Goal: Information Seeking & Learning: Learn about a topic

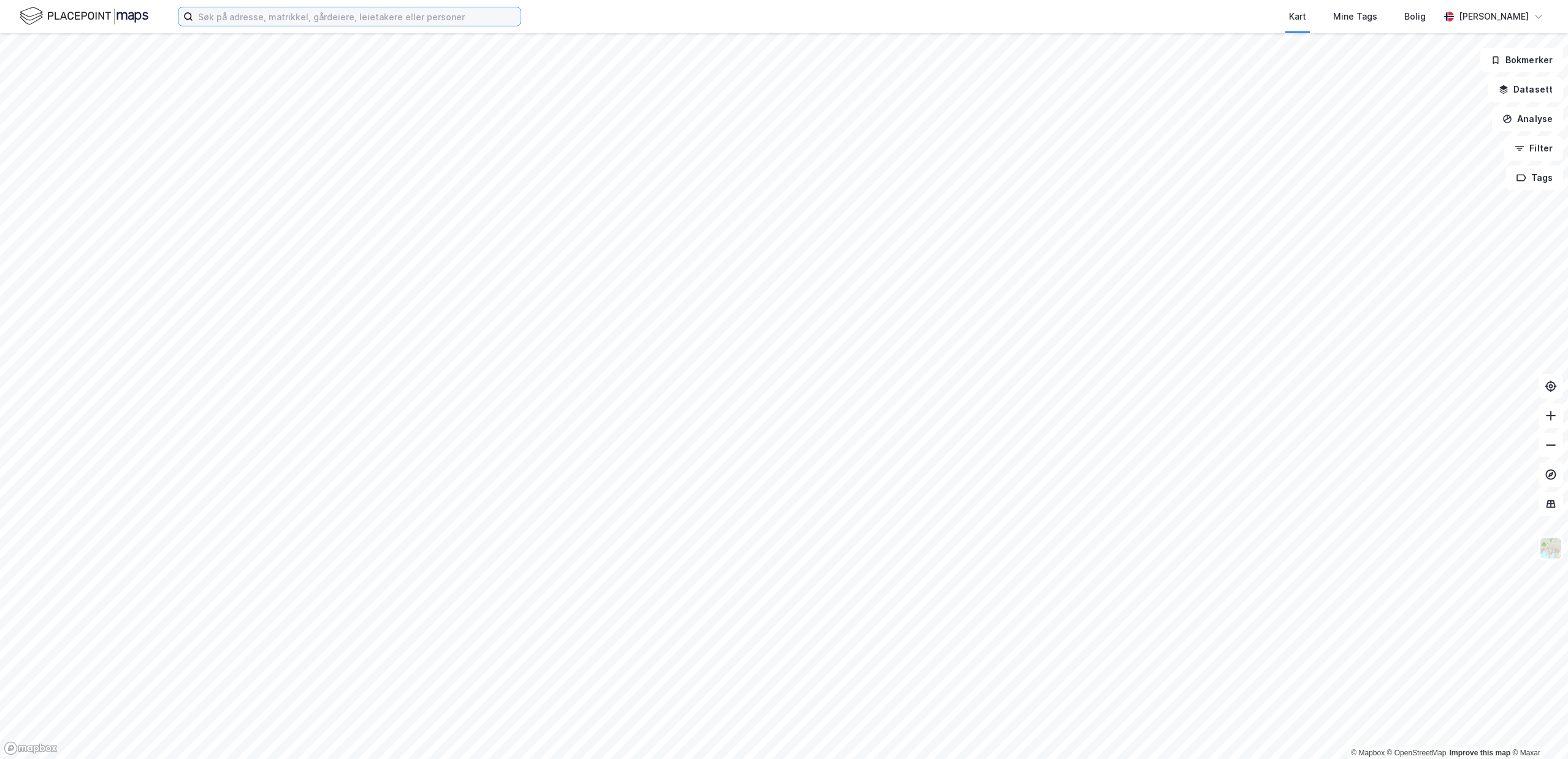
click at [229, 21] on input at bounding box center [357, 16] width 328 height 19
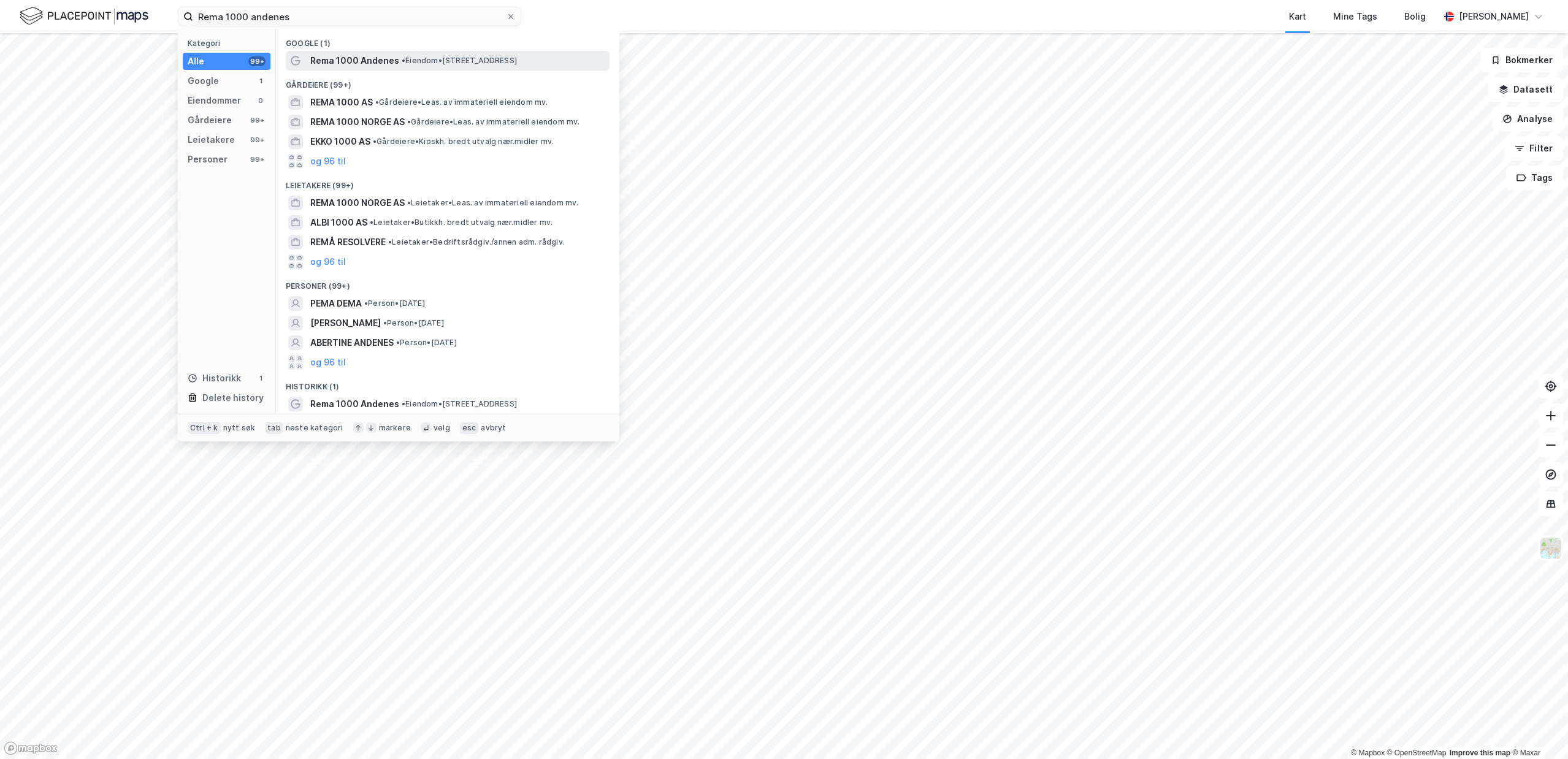
click at [339, 68] on div "Rema 1000 Andenes • Eiendom • [STREET_ADDRESS]" at bounding box center [447, 61] width 323 height 19
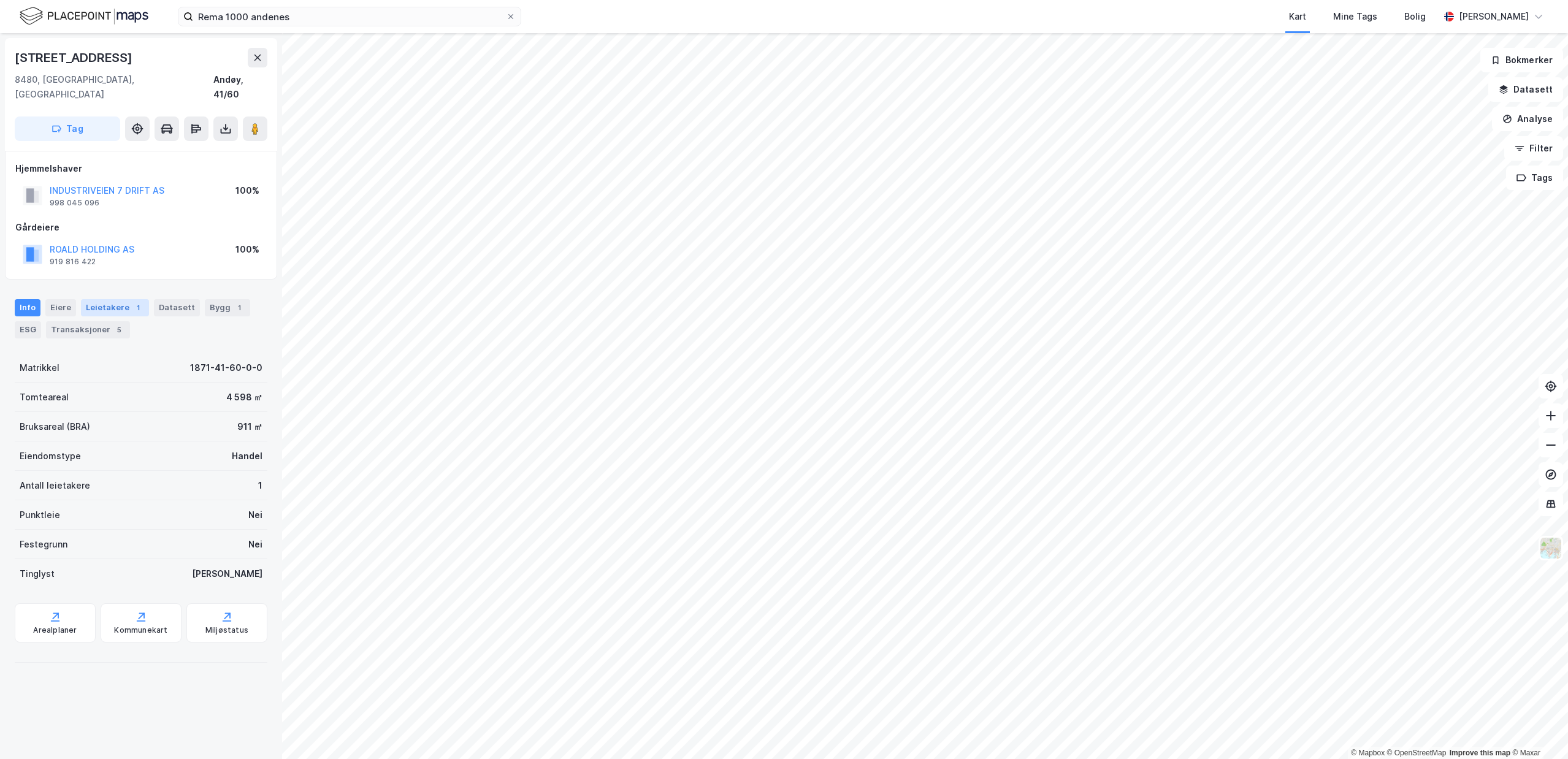
click at [132, 301] on div "1" at bounding box center [138, 308] width 12 height 12
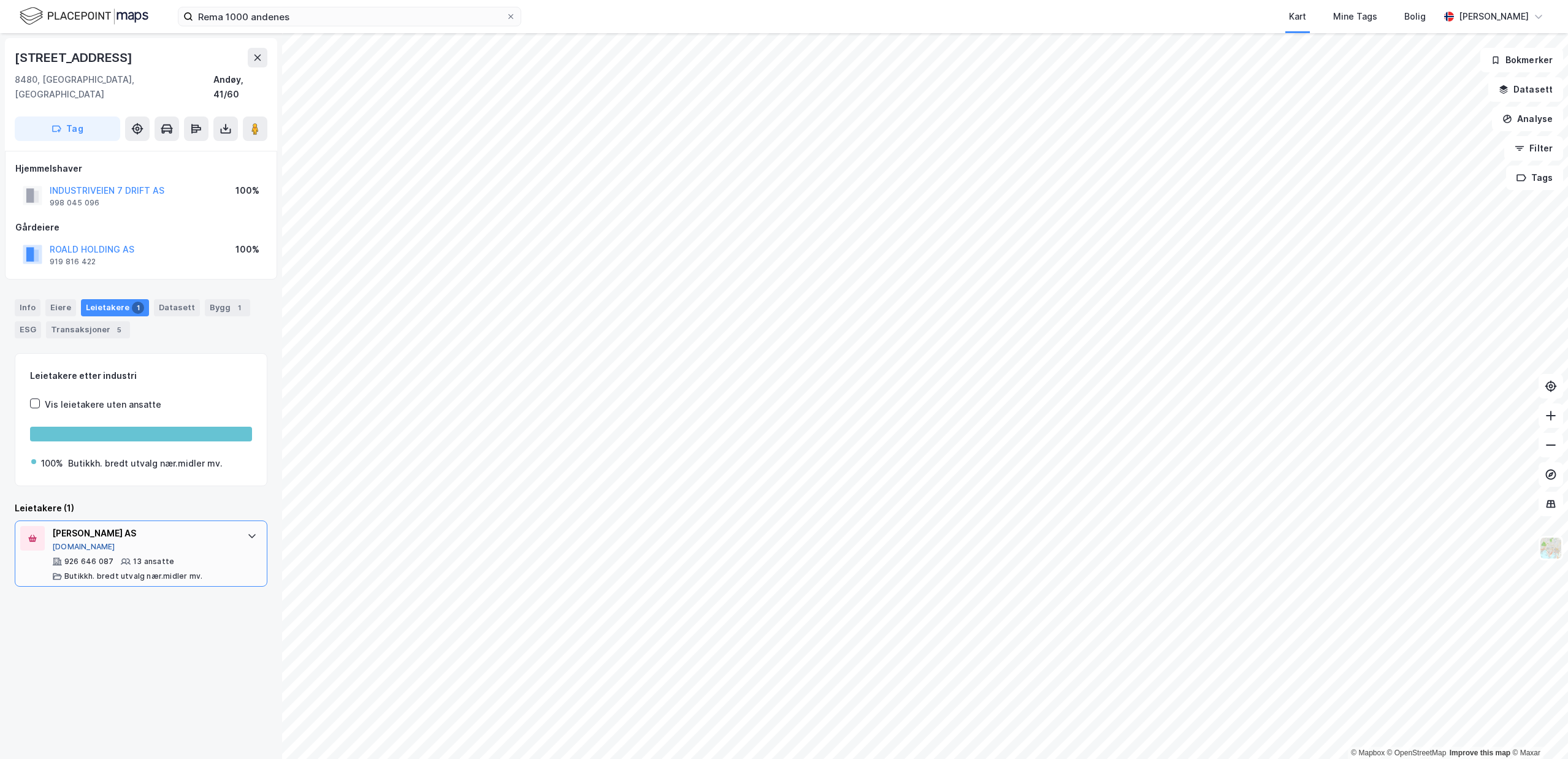
click at [63, 542] on button "[DOMAIN_NAME]" at bounding box center [84, 547] width 63 height 10
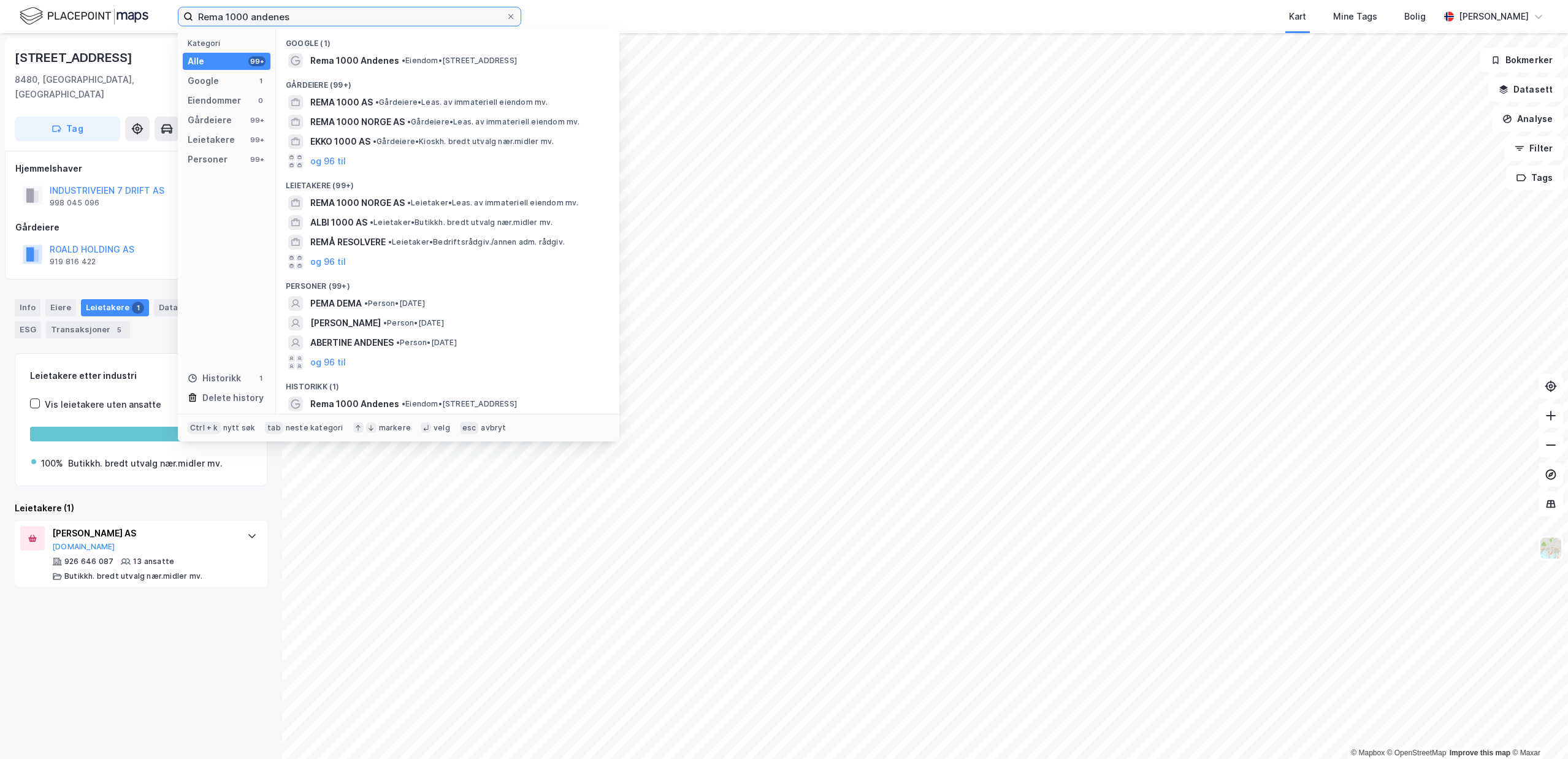
drag, startPoint x: 311, startPoint y: 8, endPoint x: -17, endPoint y: 5, distance: 328.0
click at [193, 7] on input "Rema 1000 andenes" at bounding box center [349, 16] width 313 height 19
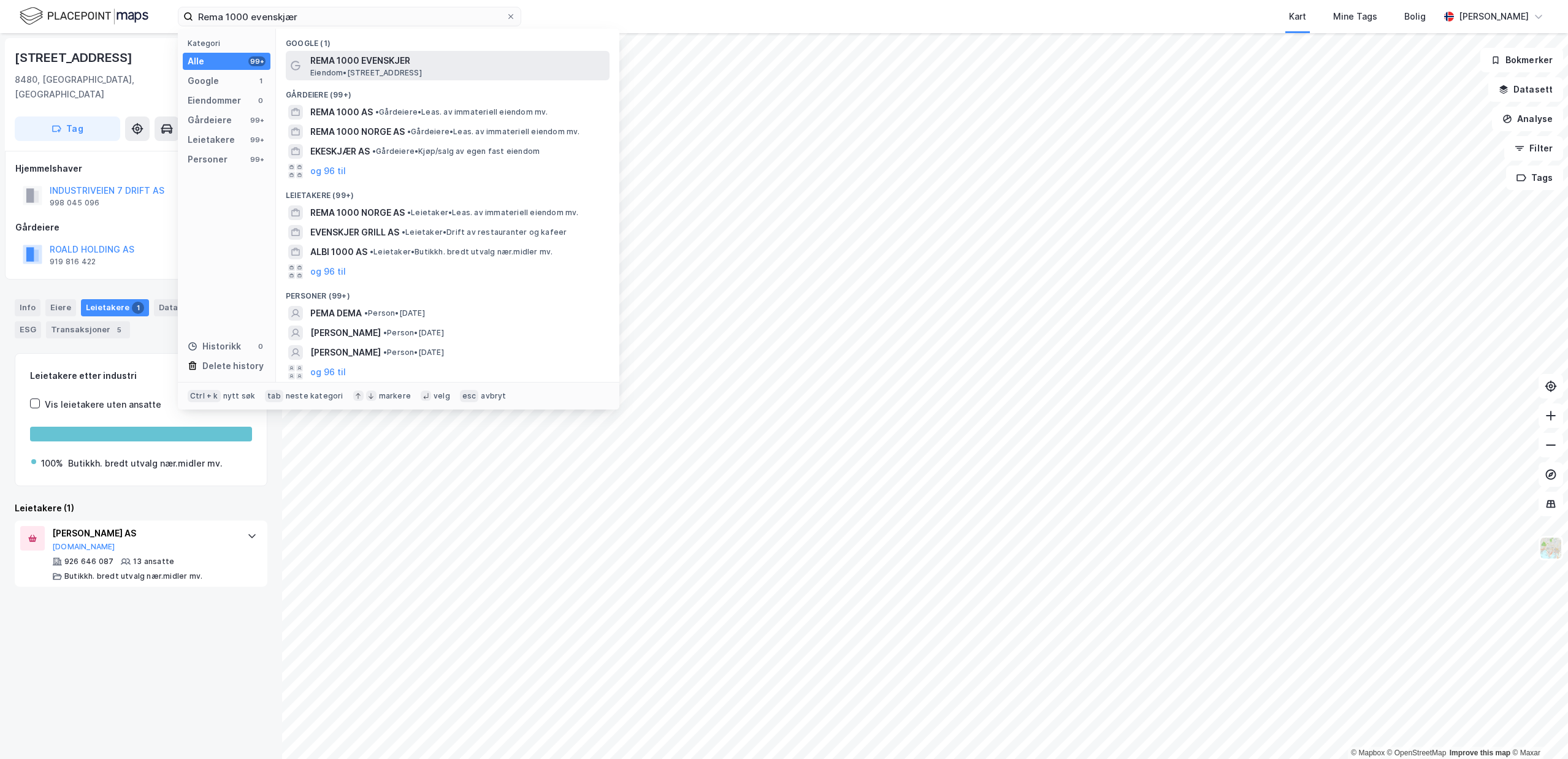
click at [422, 71] on span "Eiendom • [STREET_ADDRESS]" at bounding box center [366, 72] width 112 height 10
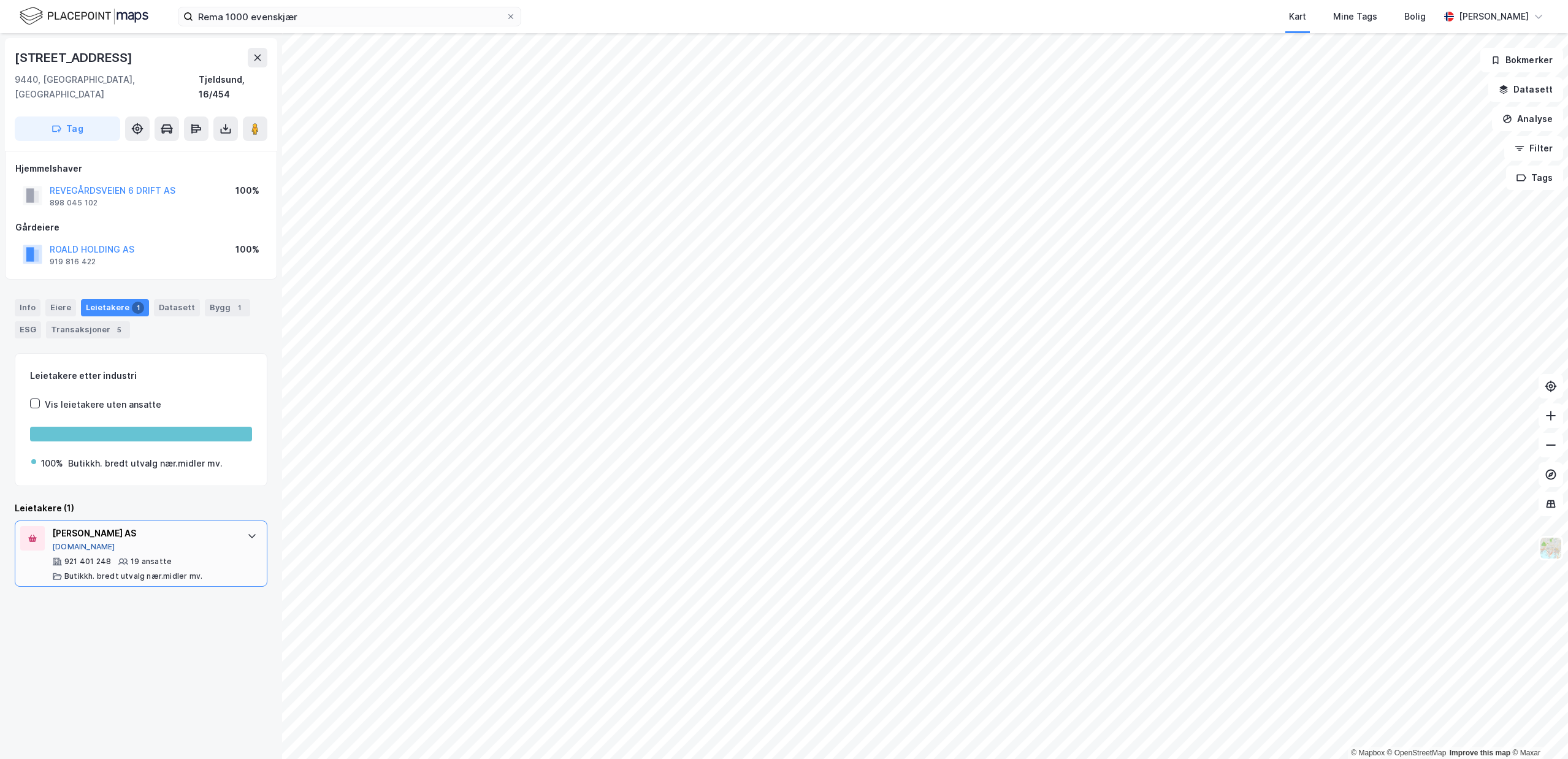
click at [63, 542] on button "[DOMAIN_NAME]" at bounding box center [84, 547] width 63 height 10
click at [283, 13] on input "Rema 1000 evenskjær" at bounding box center [349, 16] width 313 height 19
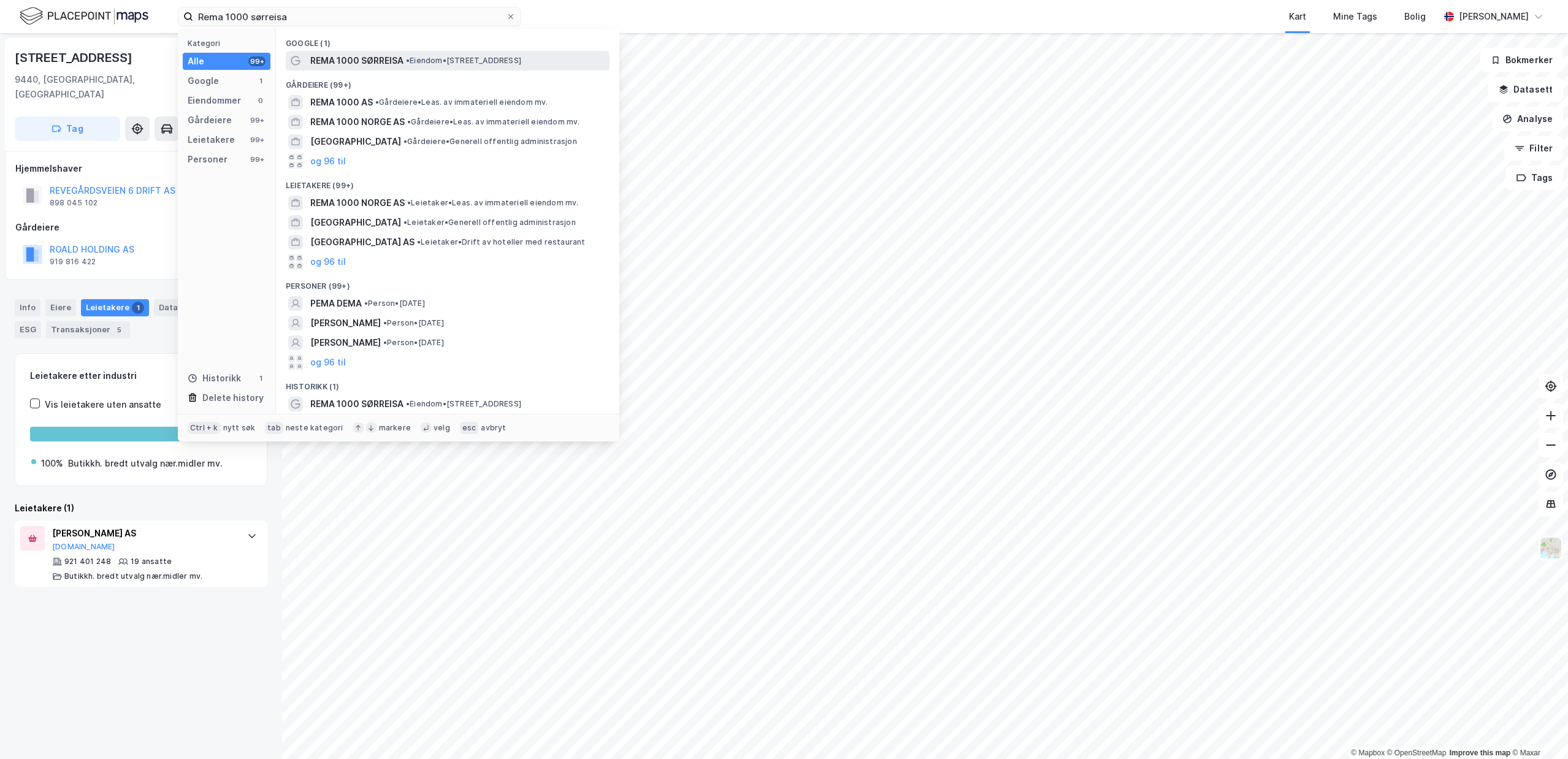
click at [378, 58] on span "REMA 1000 SØRREISA" at bounding box center [357, 61] width 93 height 15
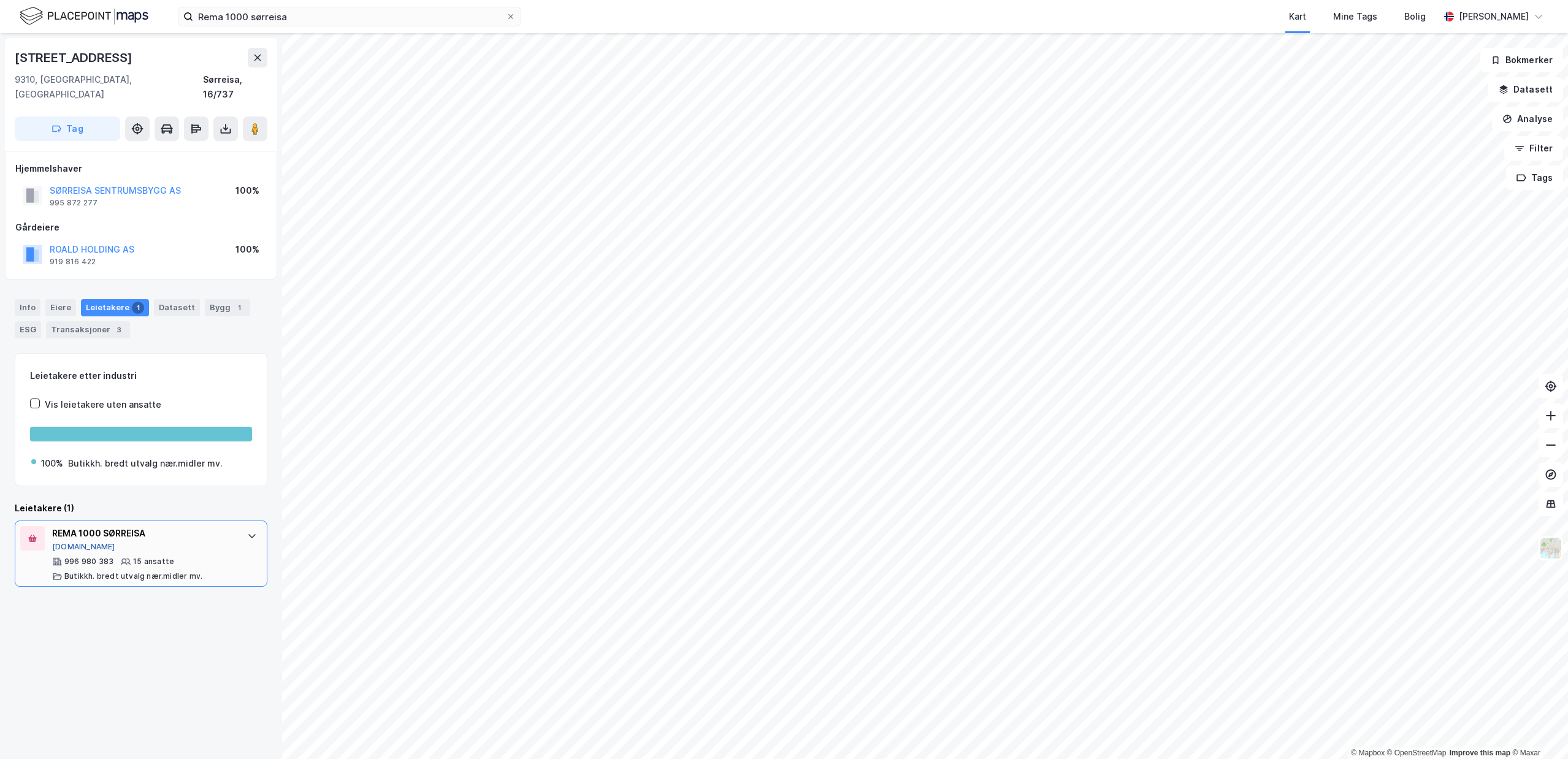
click at [67, 542] on button "[DOMAIN_NAME]" at bounding box center [84, 547] width 63 height 10
click at [96, 557] on div "996 980 383" at bounding box center [89, 562] width 49 height 10
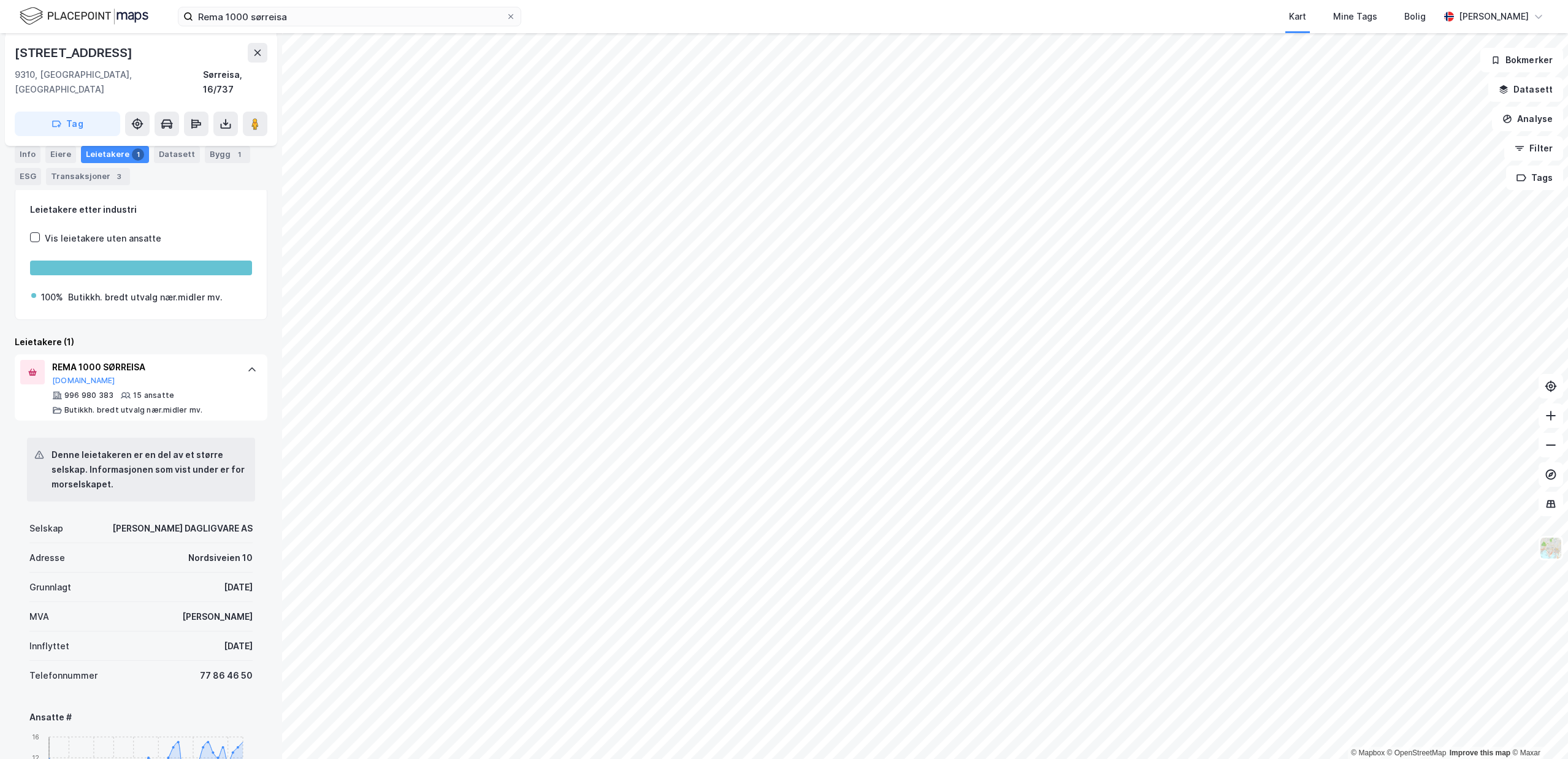
scroll to position [176, 0]
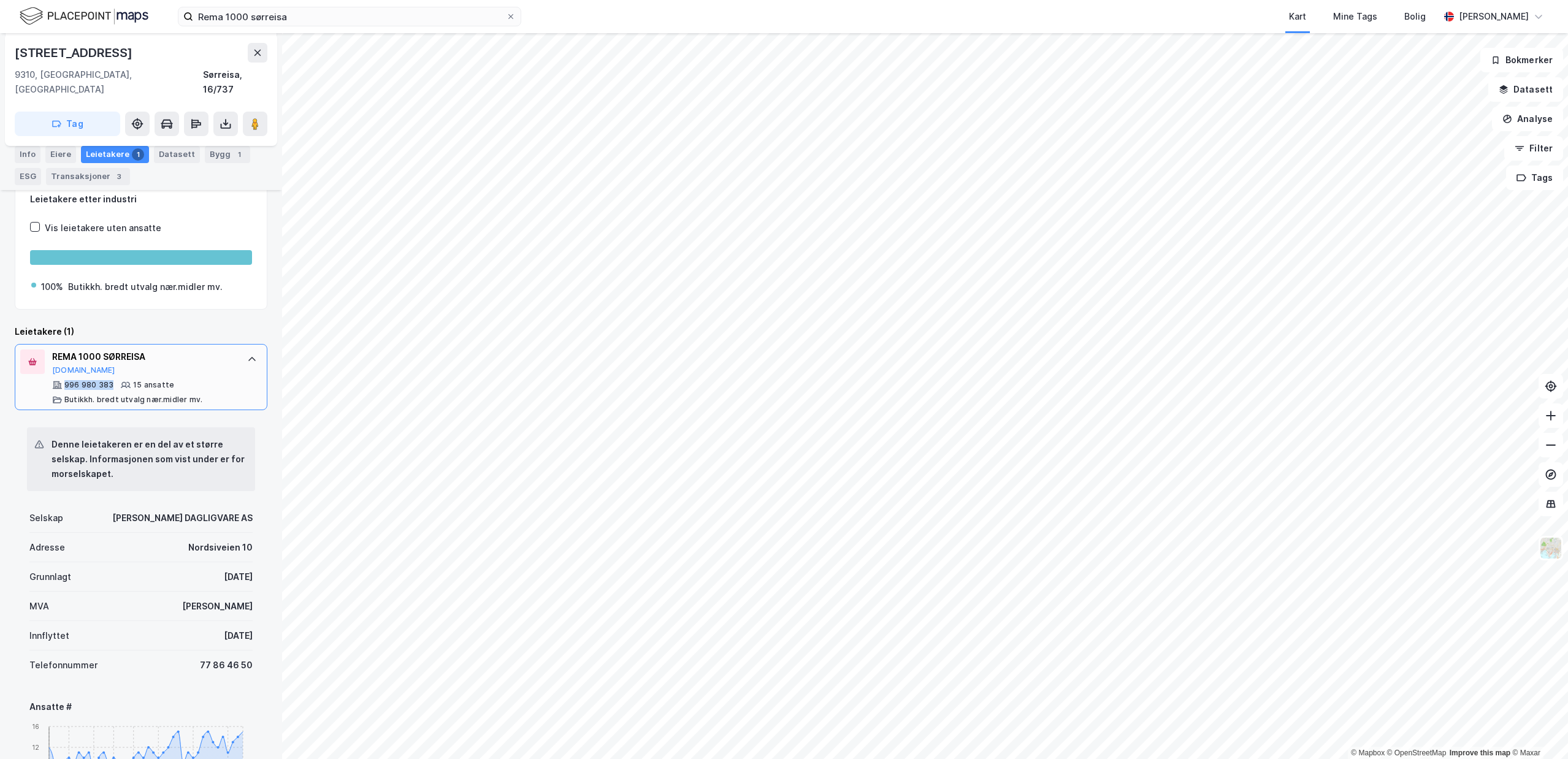
drag, startPoint x: 115, startPoint y: 371, endPoint x: 61, endPoint y: 376, distance: 54.2
click at [61, 380] on div "996 980 383 15 ansatte Butikkh. bredt utvalg nær.midler mv." at bounding box center [143, 392] width 182 height 25
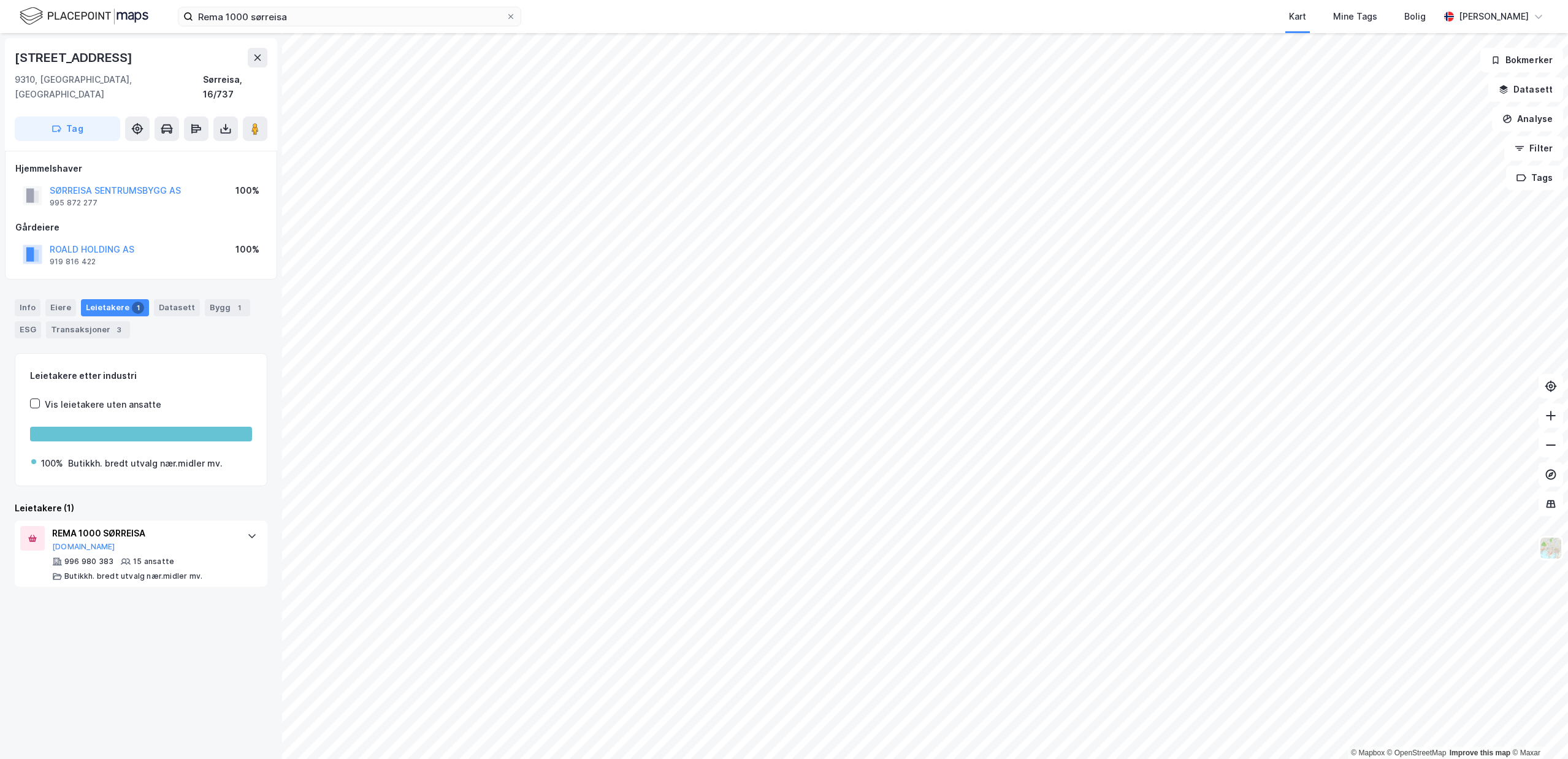
click at [211, 324] on div "Info [PERSON_NAME] 1 Datasett Bygg 1 ESG Transaksjoner 3" at bounding box center [141, 314] width 282 height 59
click at [62, 300] on div "Eiere" at bounding box center [60, 308] width 31 height 17
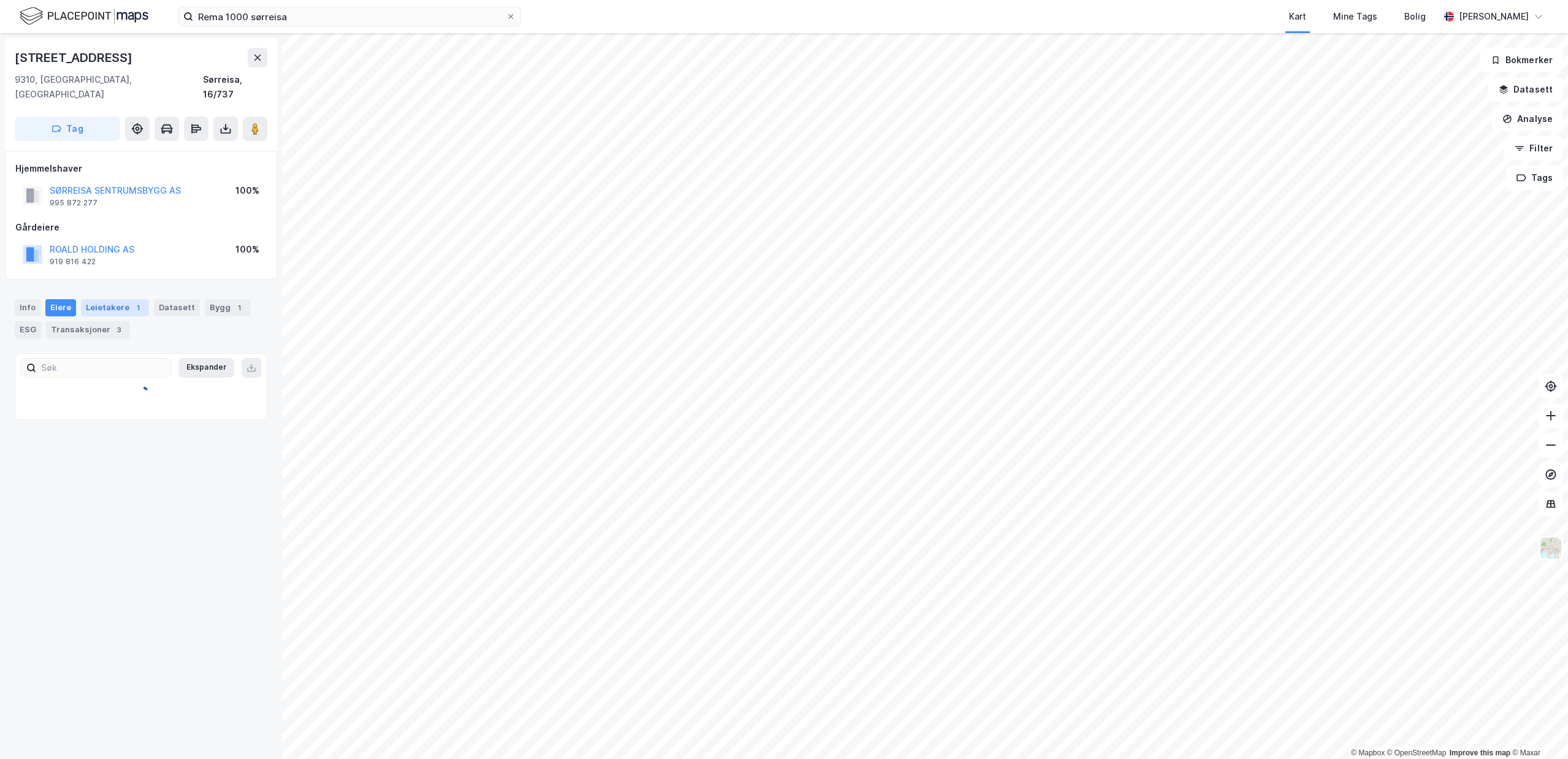
click at [110, 300] on div "Leietakere 1" at bounding box center [115, 308] width 68 height 17
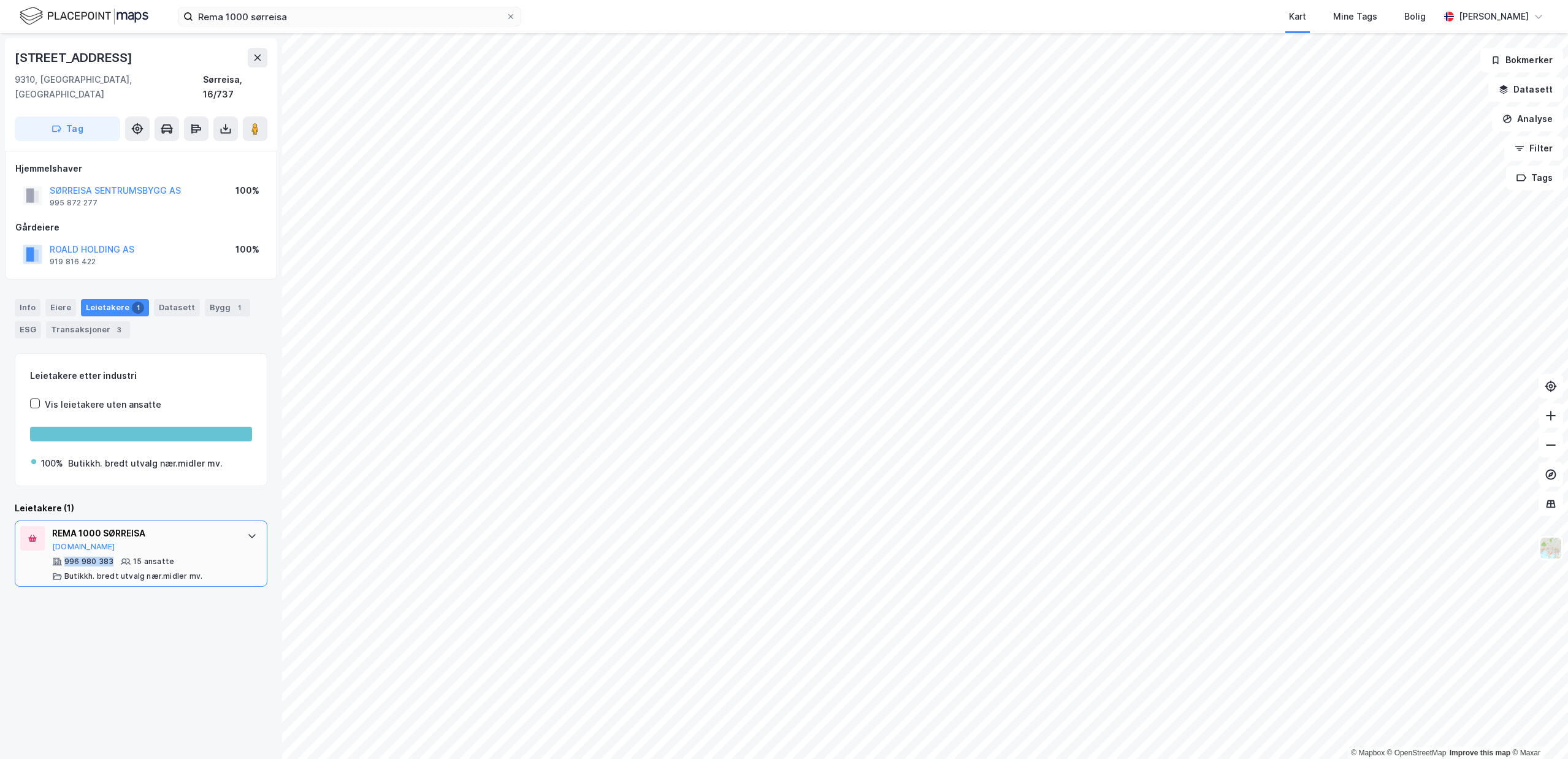
drag, startPoint x: 62, startPoint y: 547, endPoint x: 110, endPoint y: 547, distance: 48.0
click at [110, 557] on div "996 980 383" at bounding box center [83, 562] width 62 height 10
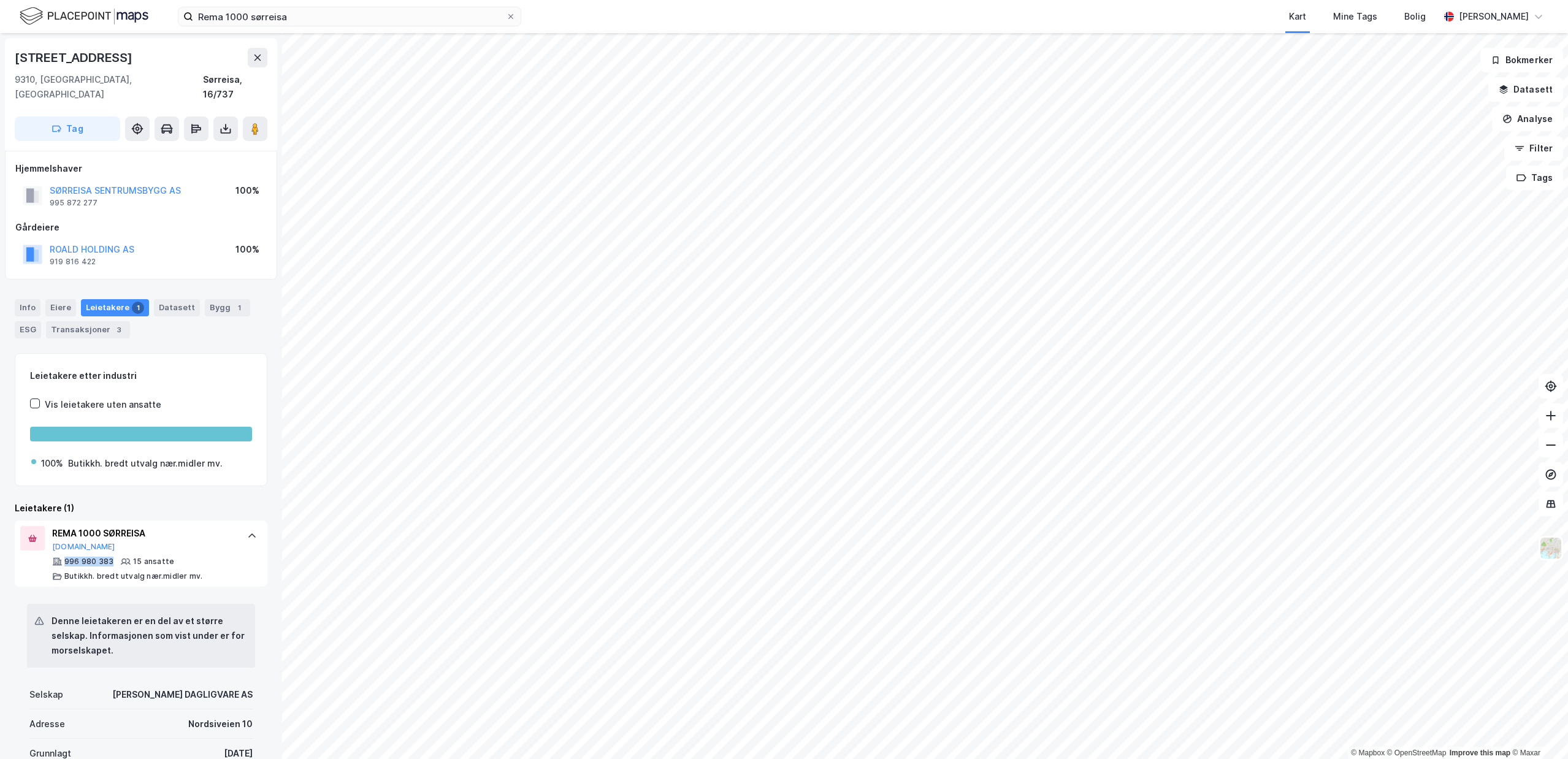
copy div "996 980 383"
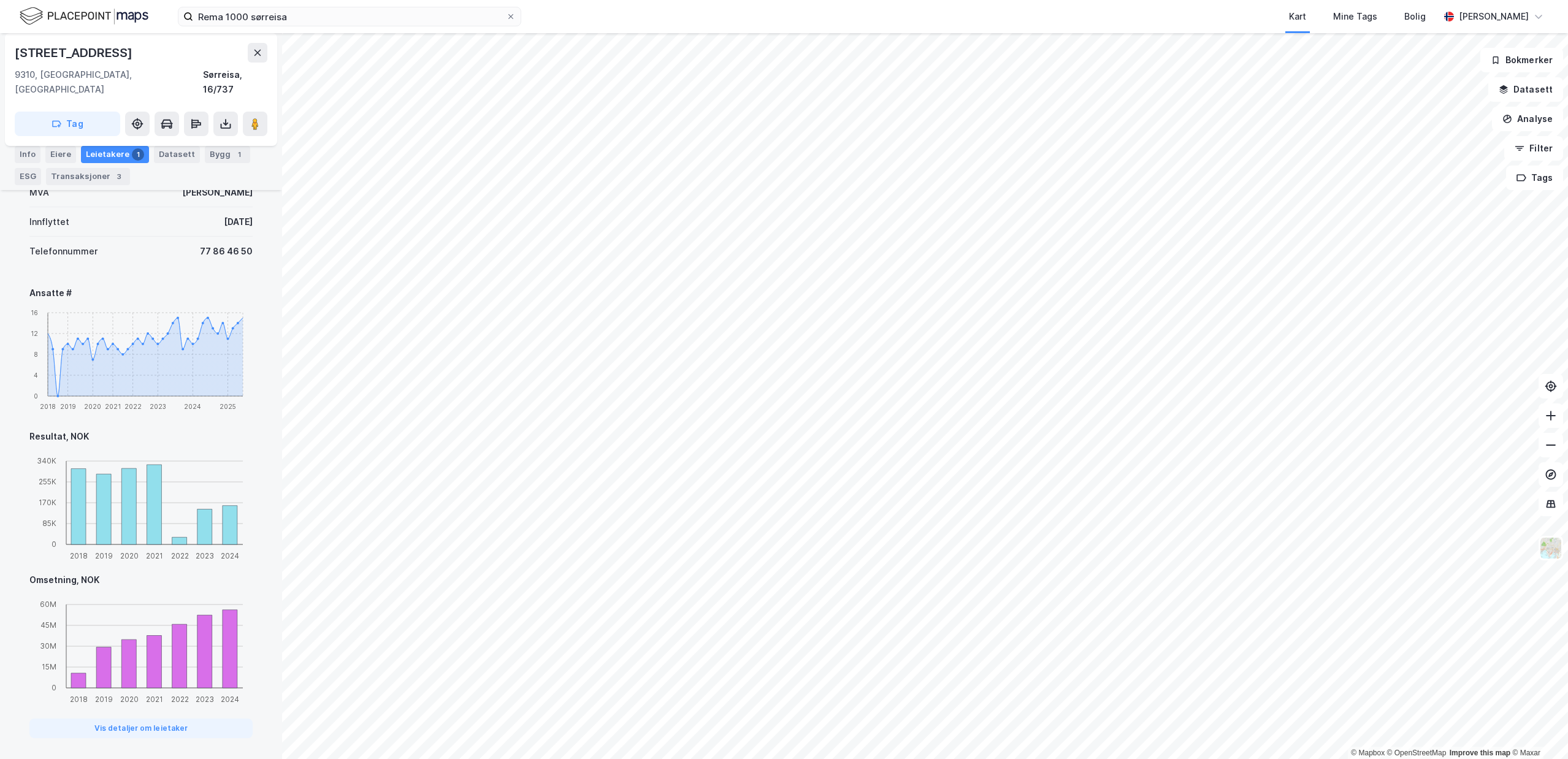
scroll to position [600, 0]
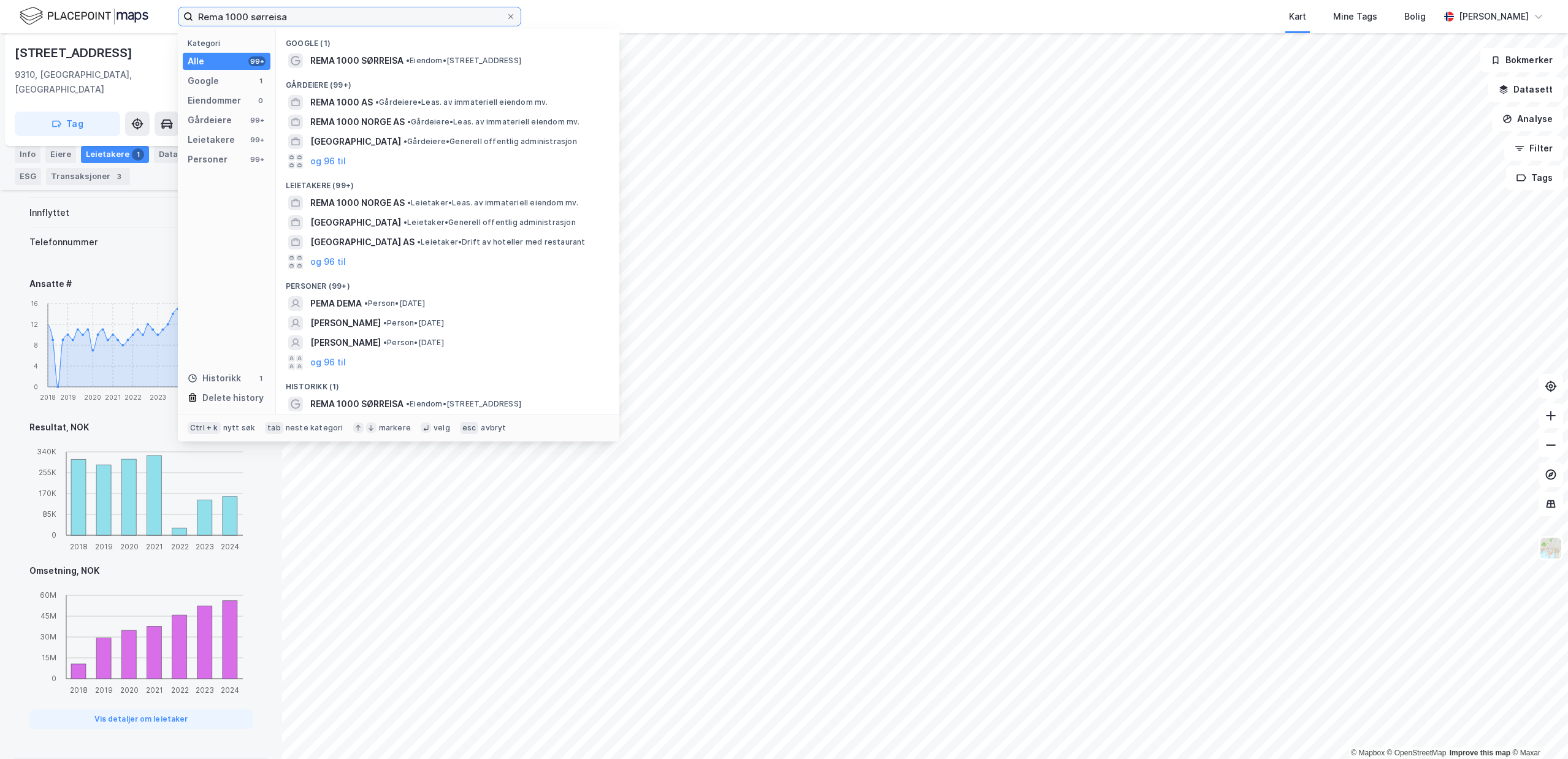
click at [267, 18] on input "Rema 1000 sørreisa" at bounding box center [349, 16] width 313 height 19
click at [267, 17] on input "Rema 1000 sørreisa" at bounding box center [349, 16] width 313 height 19
type input "Rema 1000 lakselv"
click at [353, 71] on div "Gårdeiere (99+)" at bounding box center [448, 81] width 344 height 22
click at [362, 56] on span "REMA 1000 LAKSELV" at bounding box center [354, 61] width 88 height 15
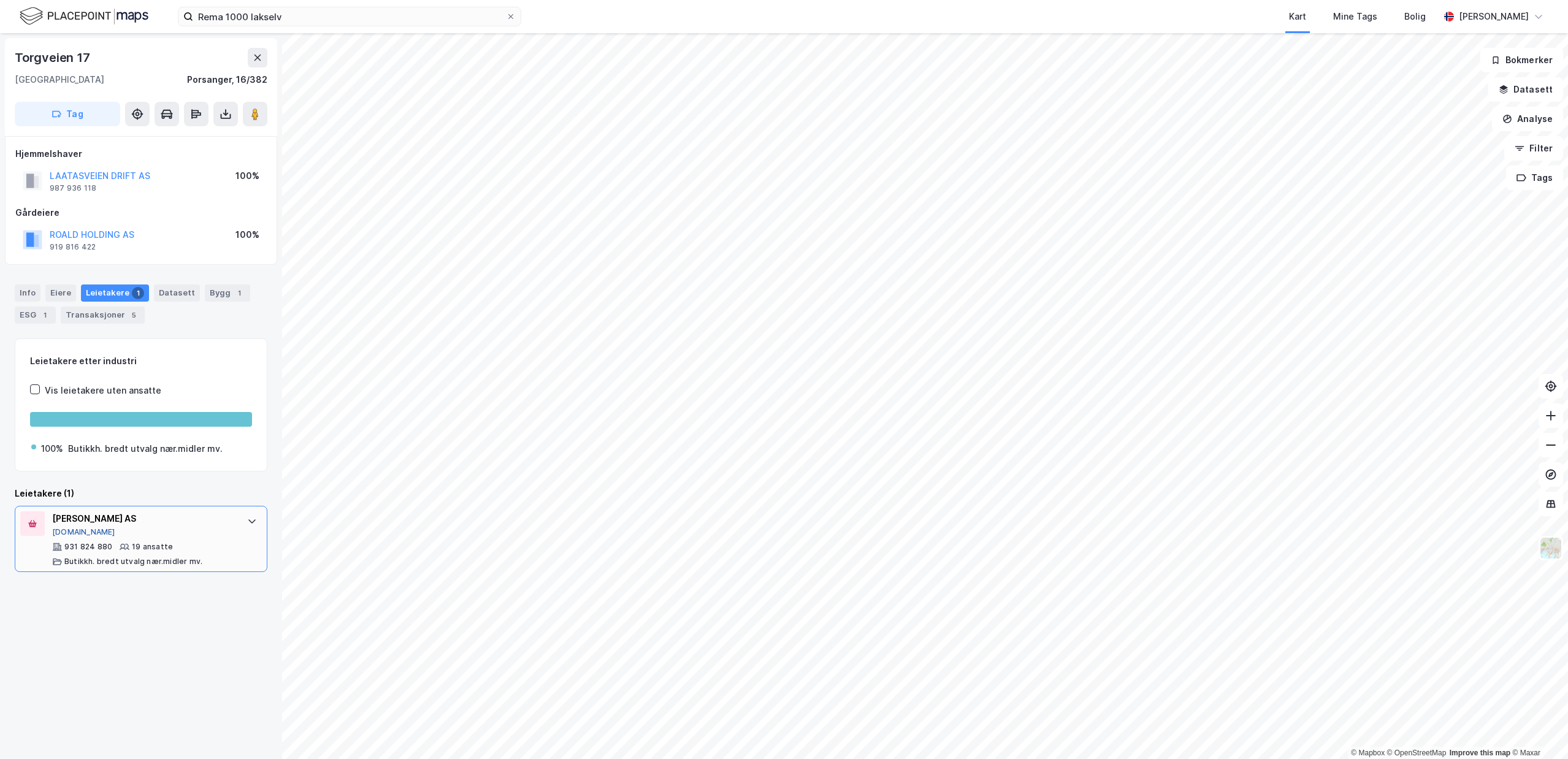
click at [74, 532] on button "[DOMAIN_NAME]" at bounding box center [84, 532] width 63 height 10
click at [237, 544] on div "[PERSON_NAME] AS [DOMAIN_NAME] 931 824 880 19 ansatte [PERSON_NAME]. bredt utva…" at bounding box center [141, 539] width 253 height 66
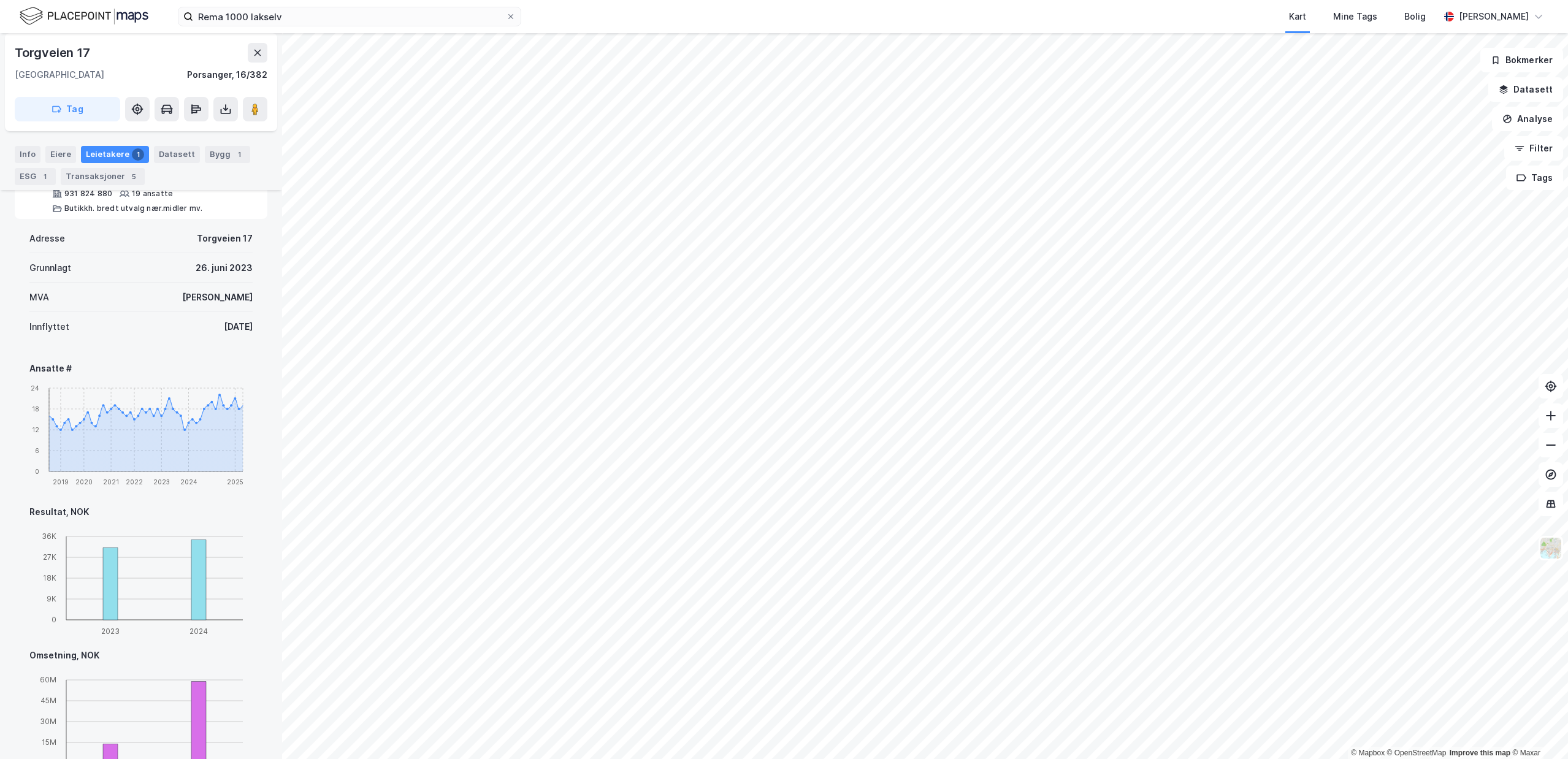
scroll to position [442, 0]
